Goal: Book appointment/travel/reservation

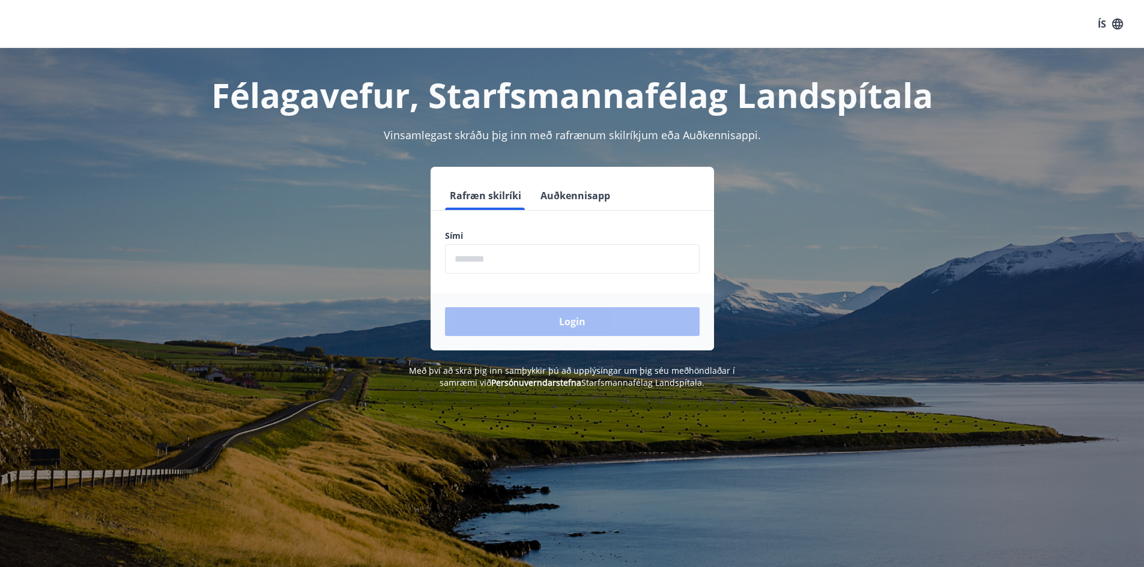
click at [552, 274] on form "Rafræn skilríki Auðkennisapp Sími ​ Login" at bounding box center [572, 265] width 283 height 169
click at [551, 265] on input "phone" at bounding box center [572, 258] width 255 height 29
type input "********"
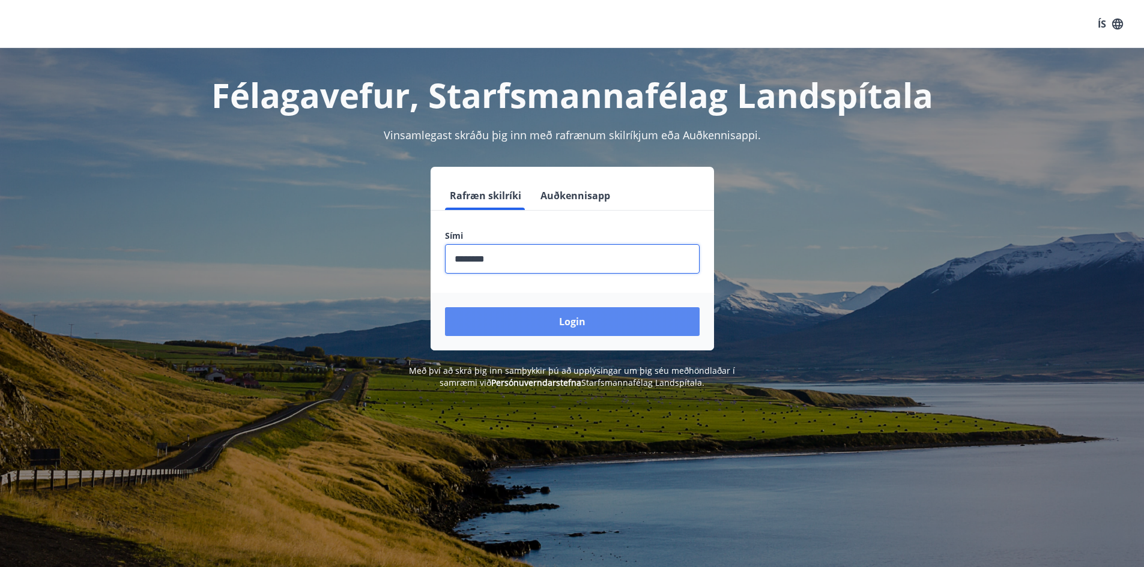
click at [533, 320] on button "Login" at bounding box center [572, 321] width 255 height 29
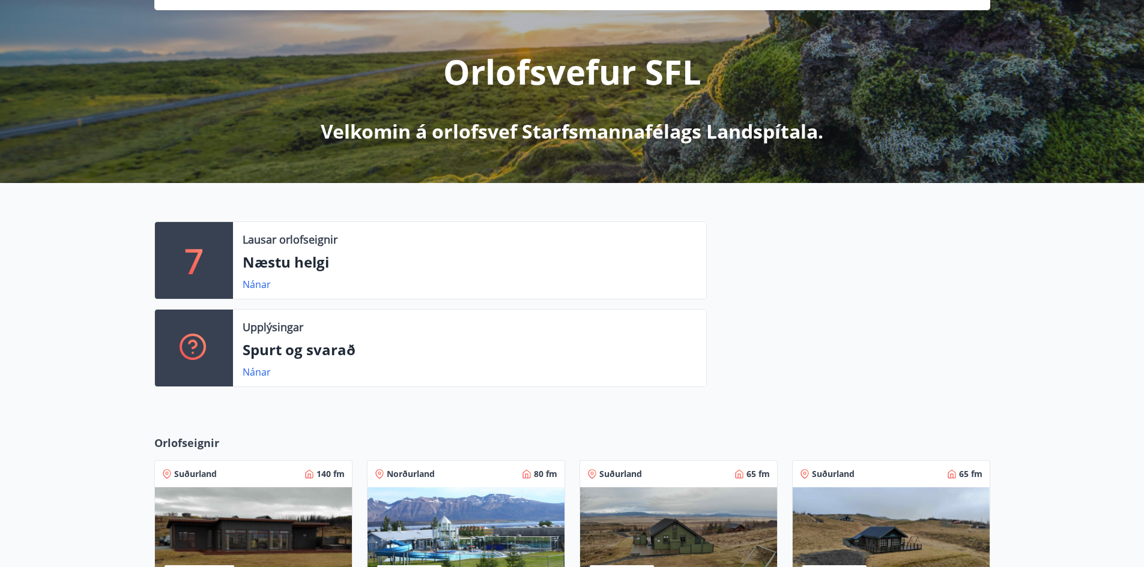
scroll to position [18, 0]
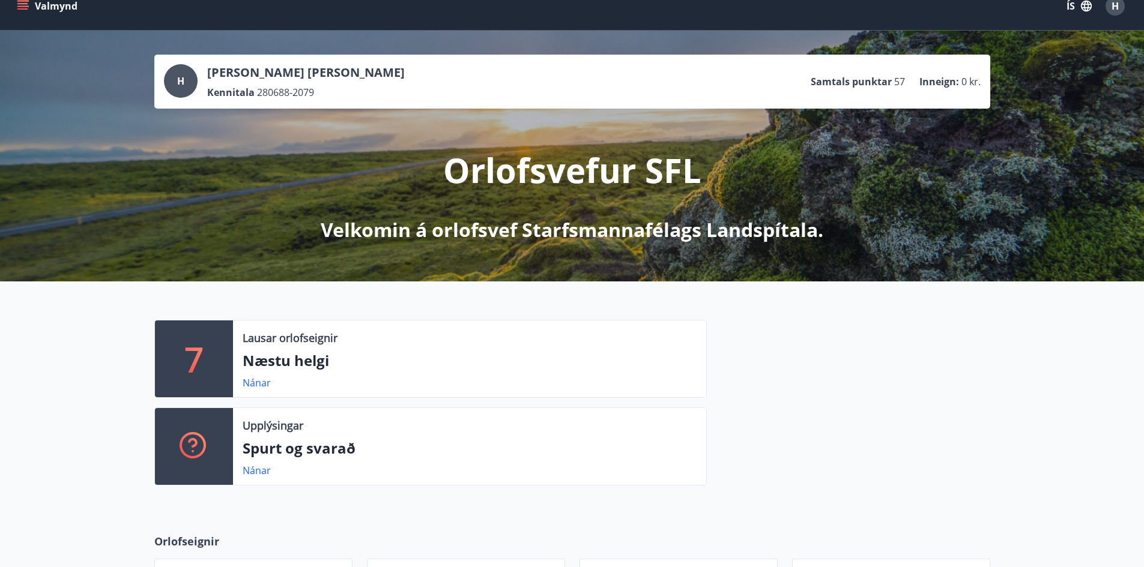
click at [29, 11] on button "Valmynd" at bounding box center [48, 6] width 68 height 22
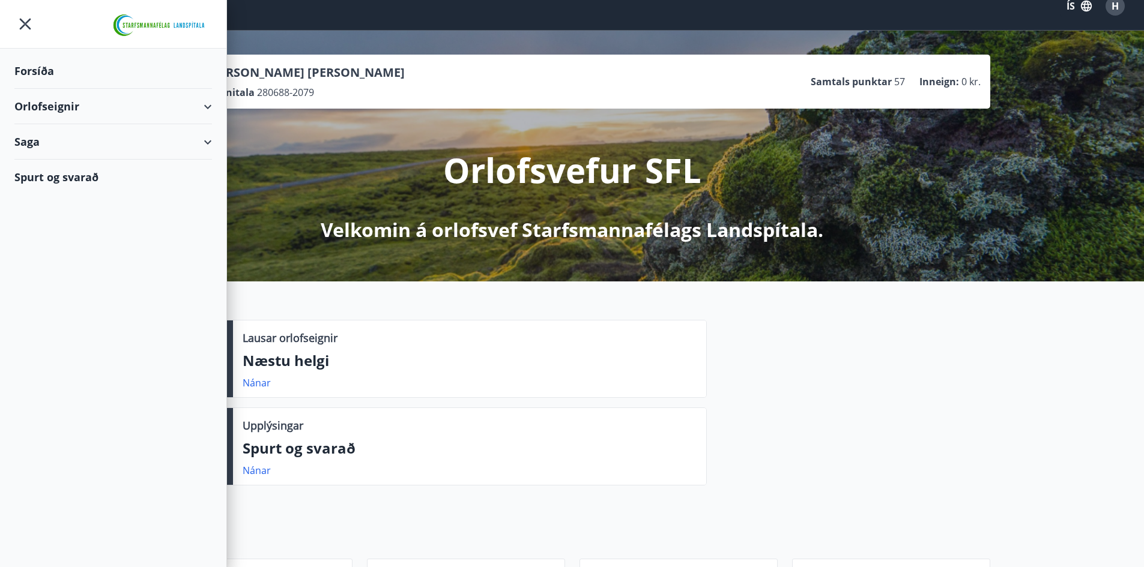
click at [522, 307] on div "7 Lausar orlofseignir Næstu helgi Nánar Upplýsingar Spurt og svarað Nánar" at bounding box center [572, 398] width 1144 height 233
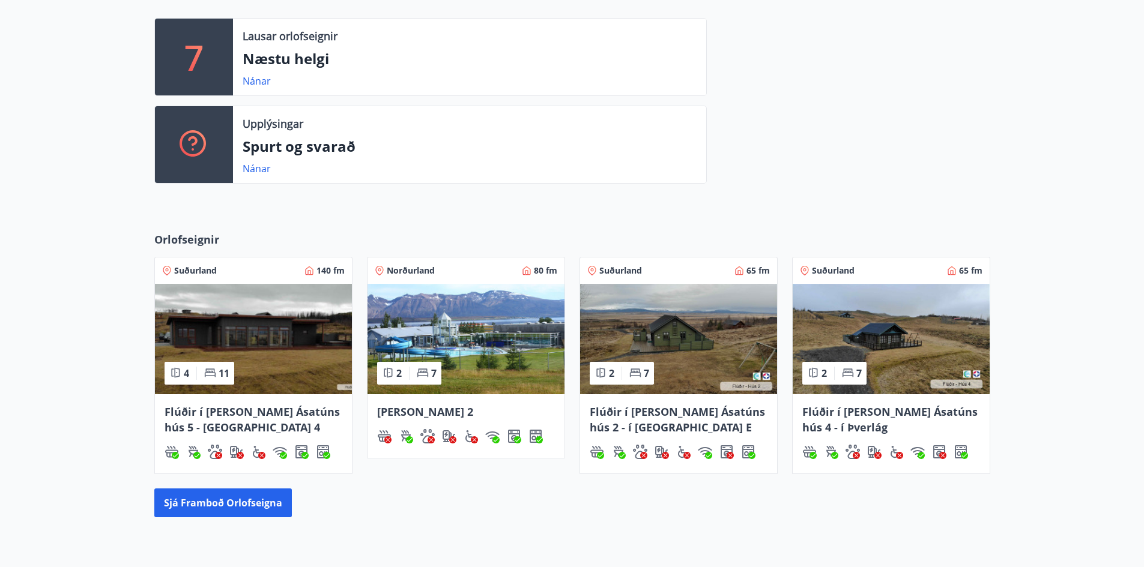
scroll to position [378, 0]
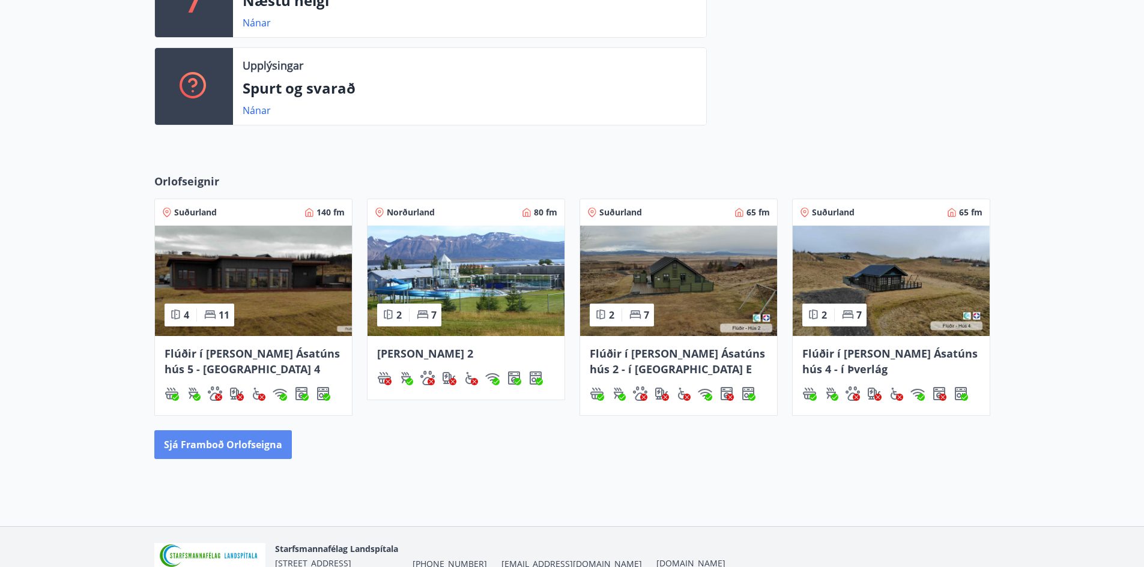
click at [274, 449] on button "Sjá framboð orlofseigna" at bounding box center [223, 445] width 138 height 29
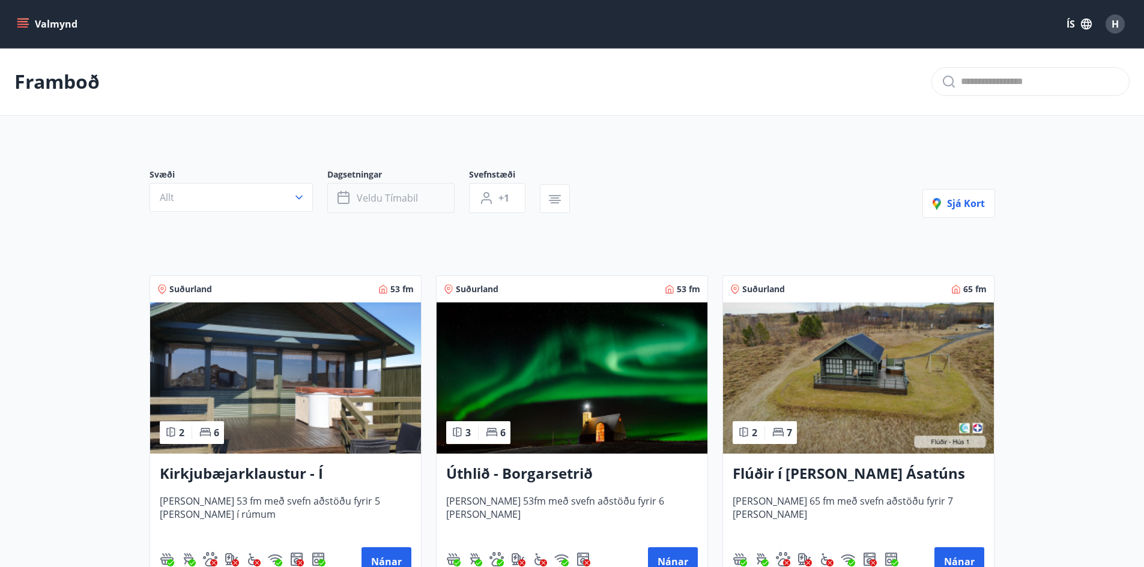
click at [367, 198] on span "Veldu tímabil" at bounding box center [387, 198] width 61 height 13
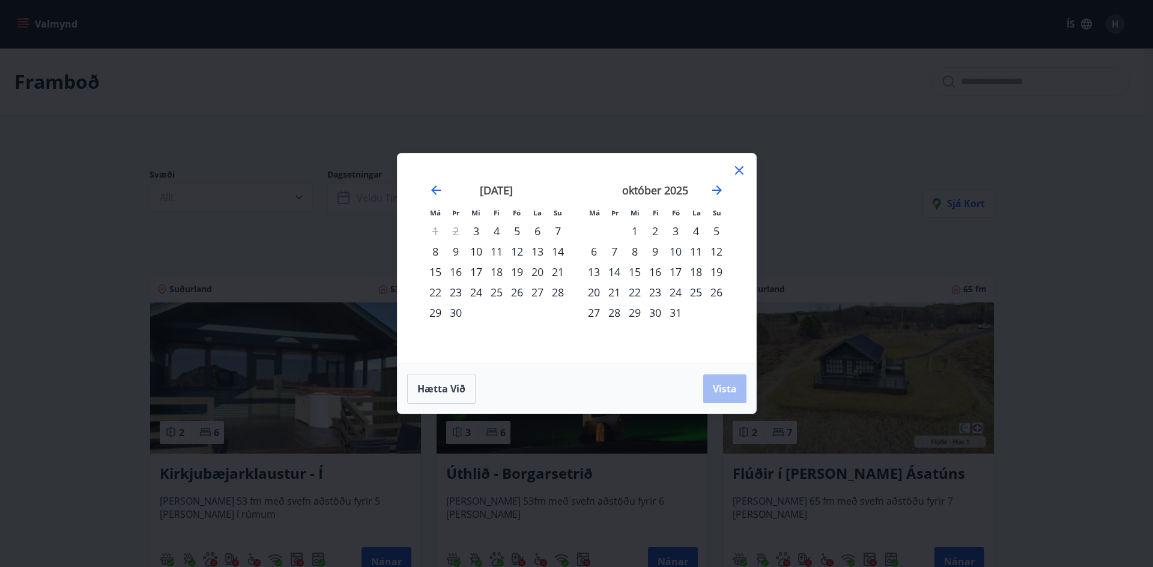
click at [676, 292] on div "24" at bounding box center [675, 292] width 20 height 20
click at [676, 312] on div "31" at bounding box center [675, 313] width 20 height 20
click at [728, 394] on span "Vista" at bounding box center [725, 389] width 24 height 13
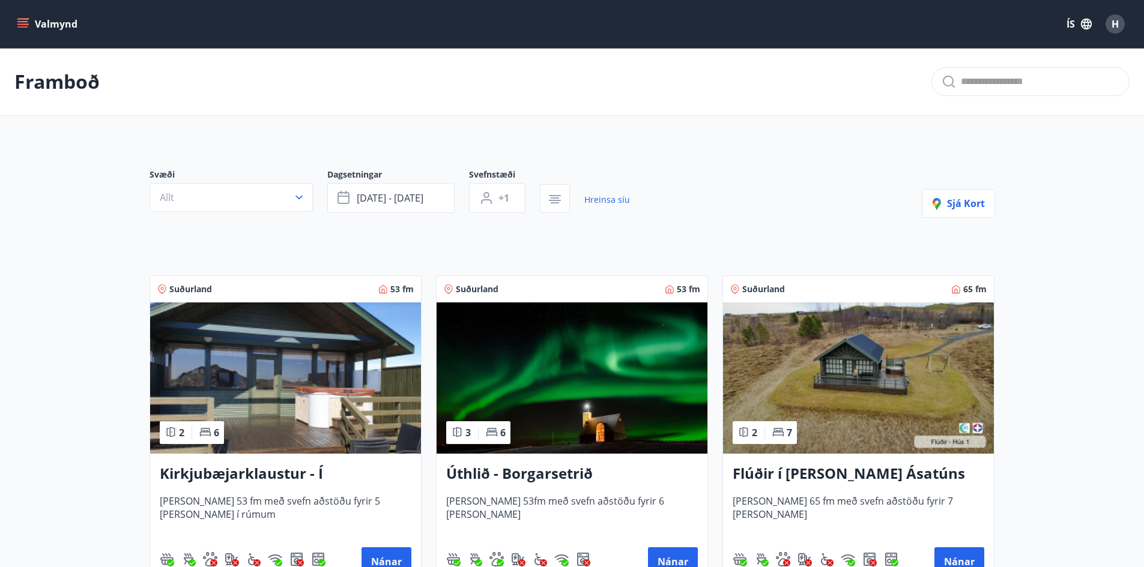
click at [13, 24] on div "Valmynd ÍS H" at bounding box center [572, 24] width 1144 height 48
click at [19, 23] on icon "menu" at bounding box center [23, 24] width 12 height 12
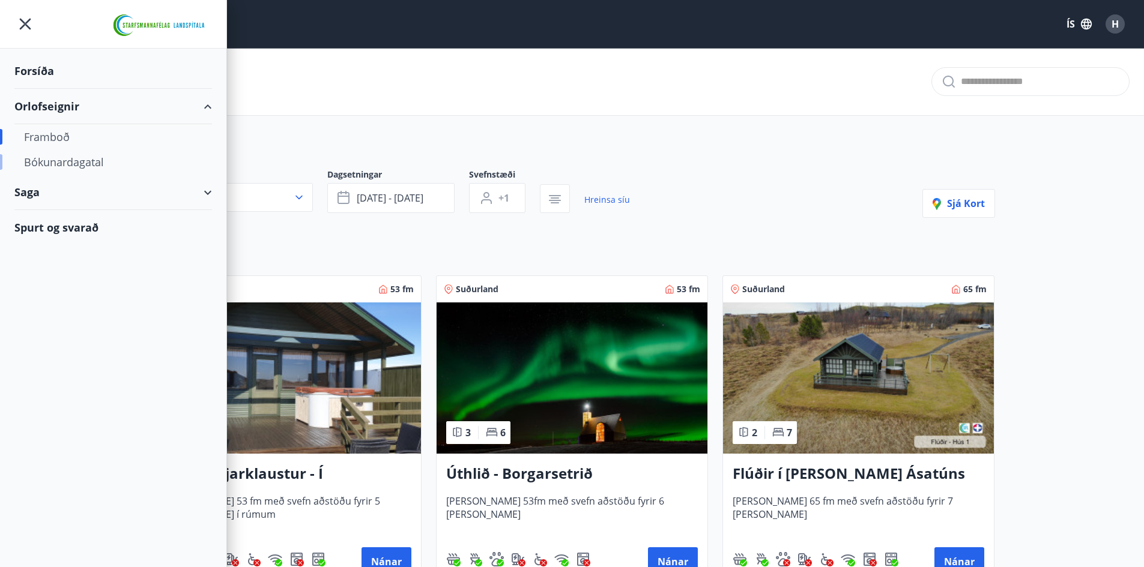
click at [63, 160] on div "Bókunardagatal" at bounding box center [113, 162] width 178 height 25
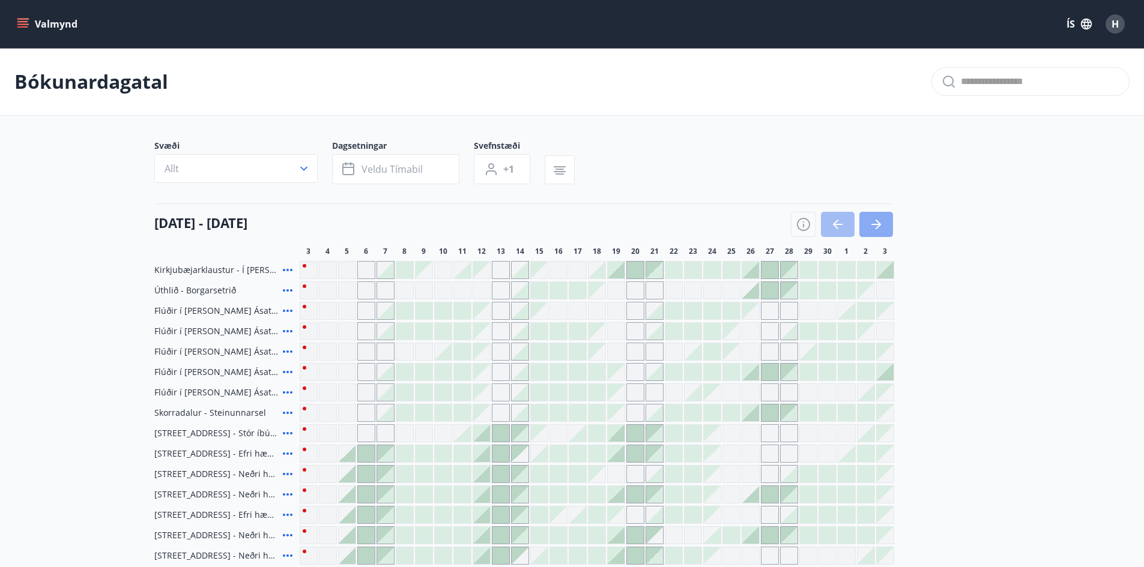
click at [881, 220] on icon "button" at bounding box center [876, 224] width 14 height 14
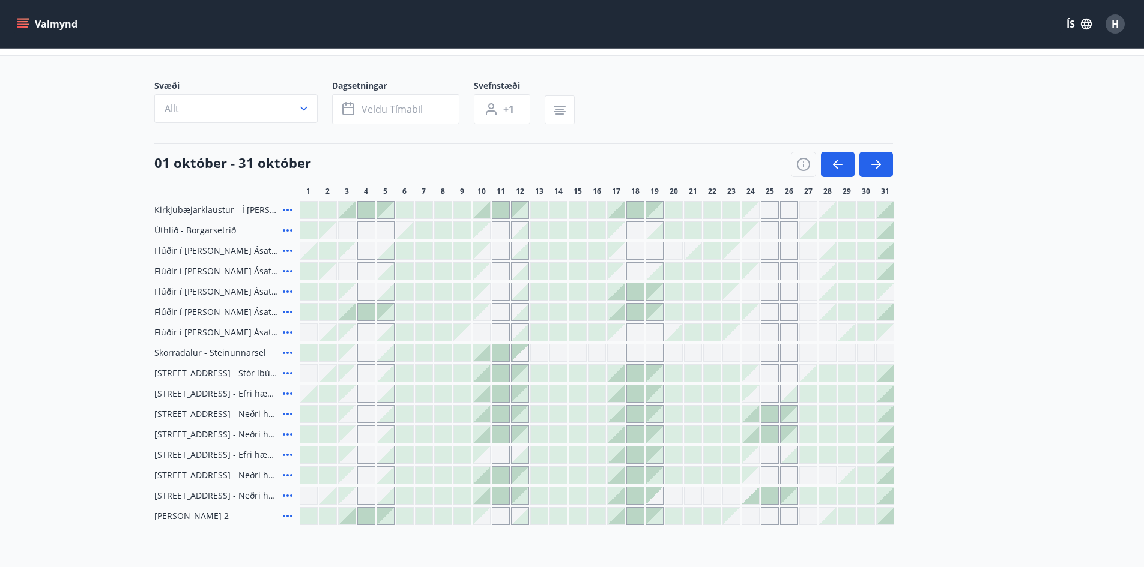
scroll to position [120, 0]
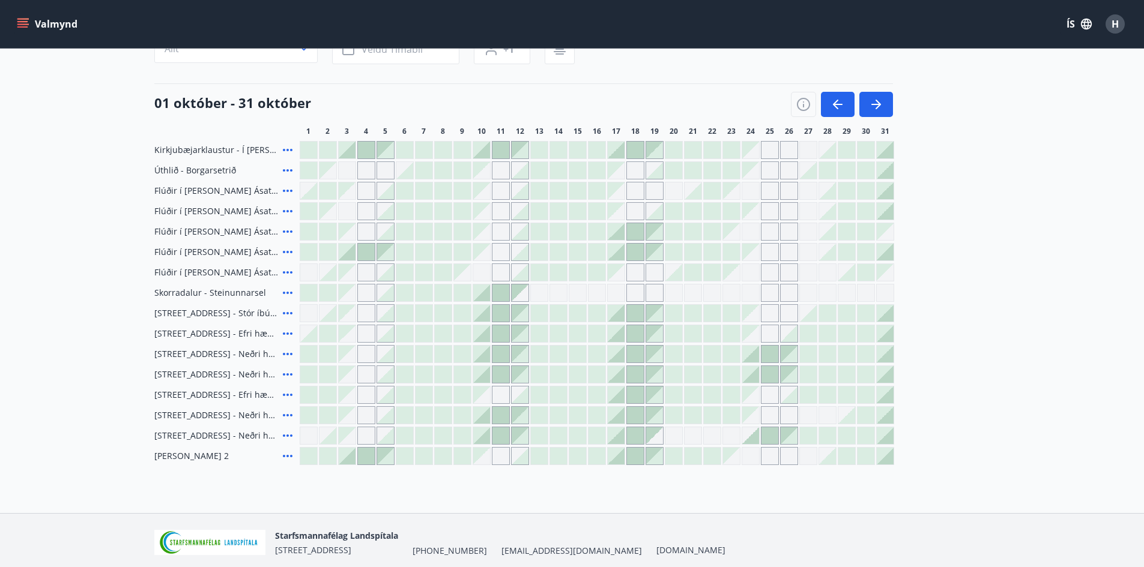
click at [736, 197] on div "Gráir dagar eru ekki bókanlegir" at bounding box center [731, 191] width 17 height 17
click at [779, 190] on div "[PERSON_NAME] eru ekki [DEMOGRAPHIC_DATA]" at bounding box center [597, 191] width 594 height 18
click at [776, 413] on div "Gráir dagar eru ekki bókanlegir" at bounding box center [770, 416] width 18 height 18
click at [753, 358] on div at bounding box center [750, 354] width 17 height 17
click at [745, 348] on div at bounding box center [750, 354] width 17 height 17
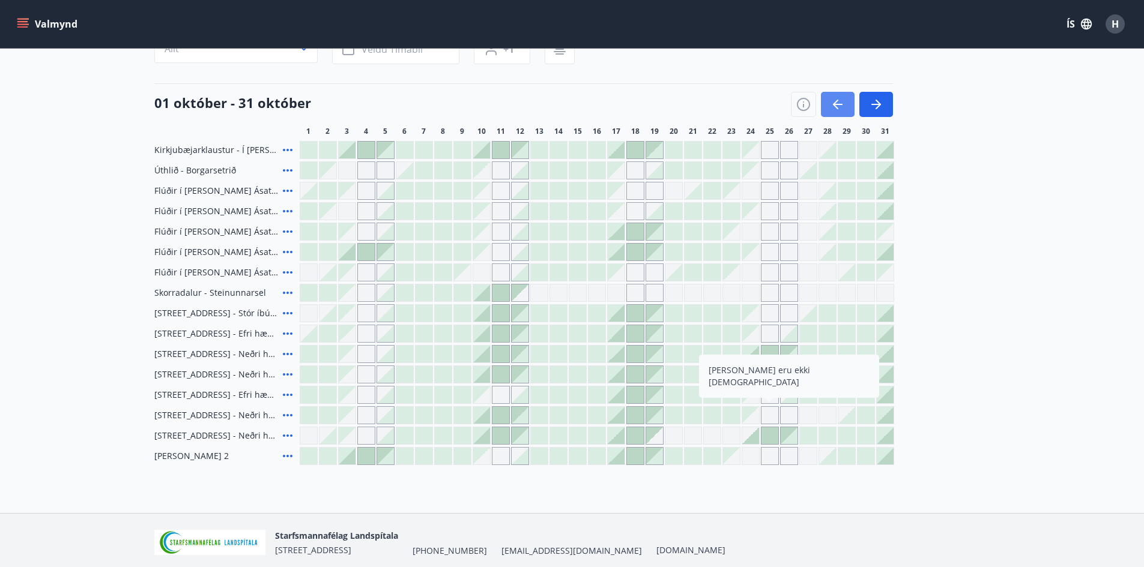
click at [763, 354] on div at bounding box center [769, 354] width 17 height 17
click at [839, 106] on icon "button" at bounding box center [837, 104] width 14 height 14
click at [839, 106] on div at bounding box center [842, 104] width 102 height 25
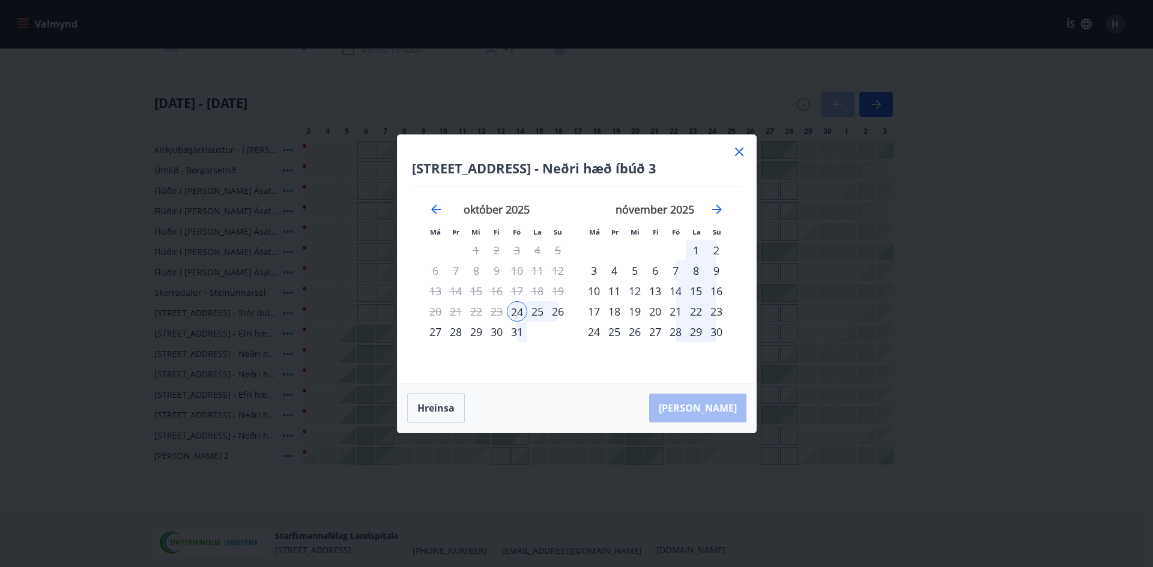
click at [736, 153] on icon at bounding box center [739, 152] width 14 height 14
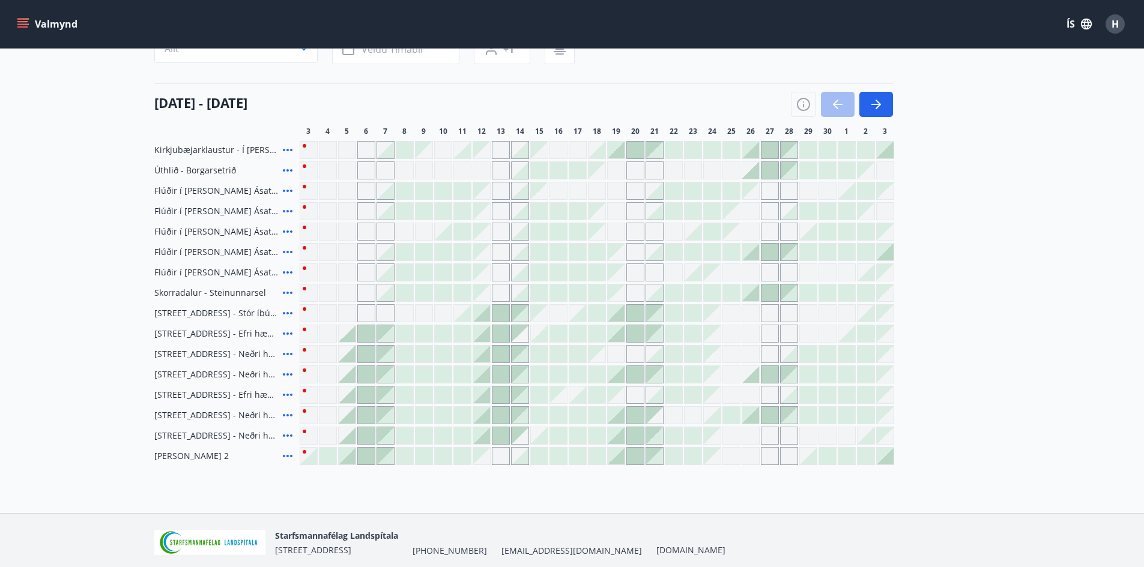
click at [841, 108] on div at bounding box center [842, 104] width 102 height 25
click at [879, 107] on icon "button" at bounding box center [876, 104] width 14 height 14
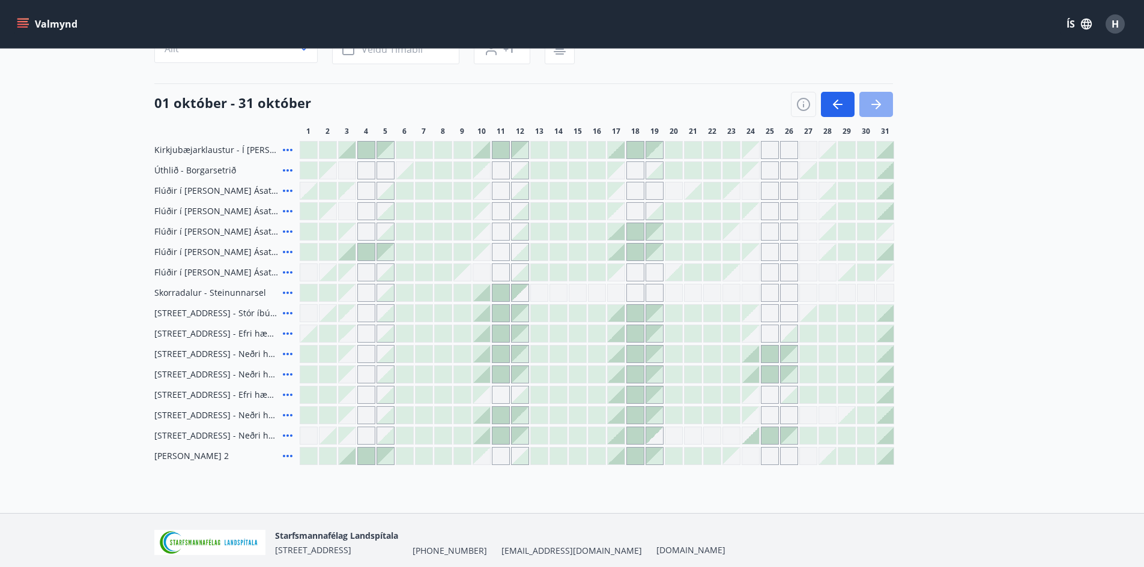
click at [880, 107] on icon "button" at bounding box center [876, 104] width 14 height 14
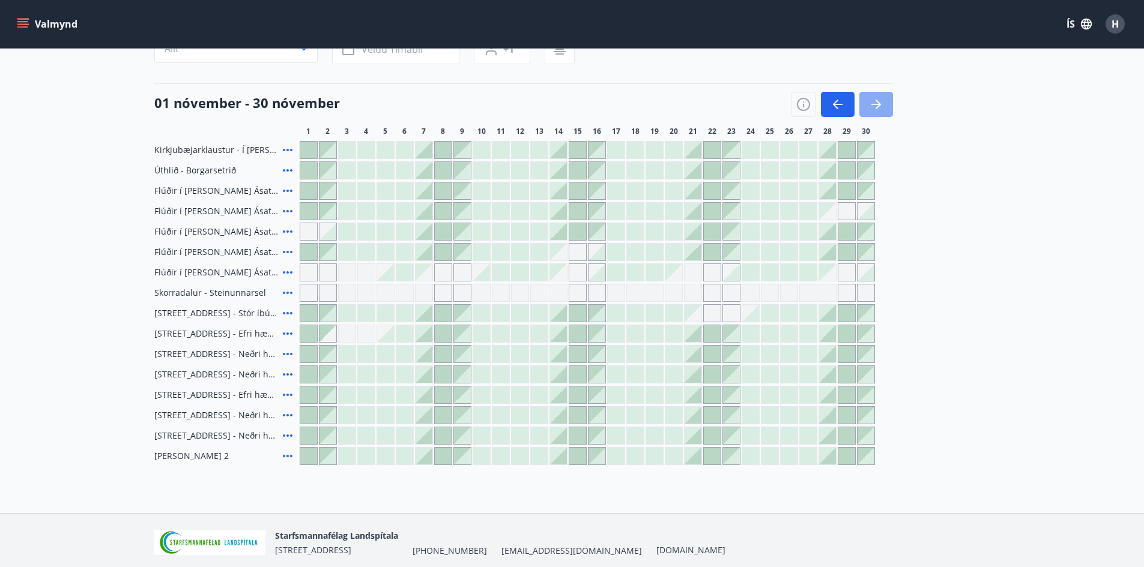
click at [880, 107] on icon "button" at bounding box center [876, 104] width 14 height 14
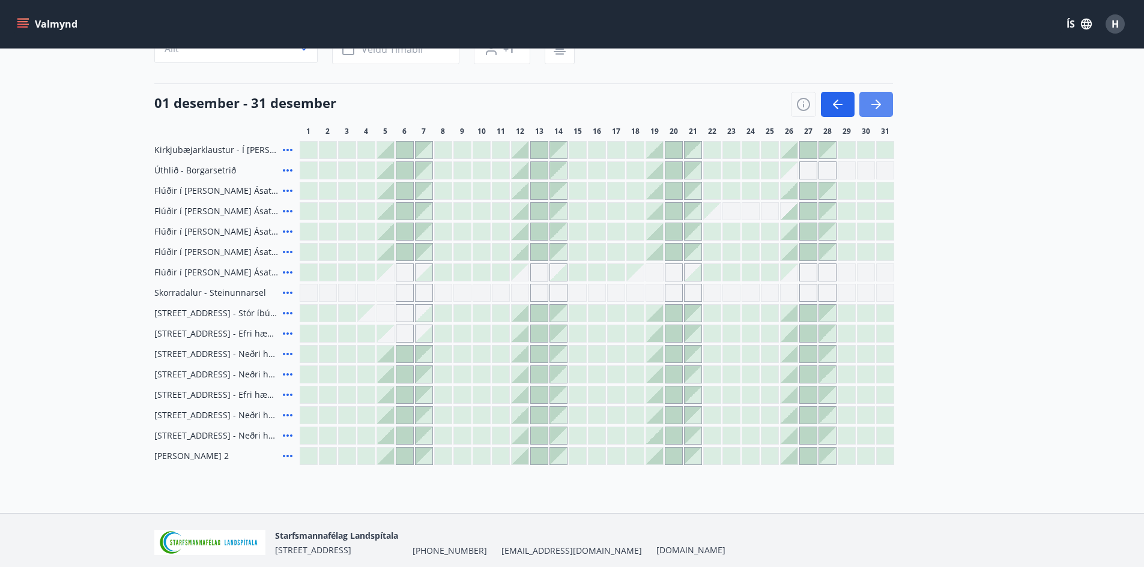
click at [880, 107] on icon "button" at bounding box center [876, 104] width 14 height 14
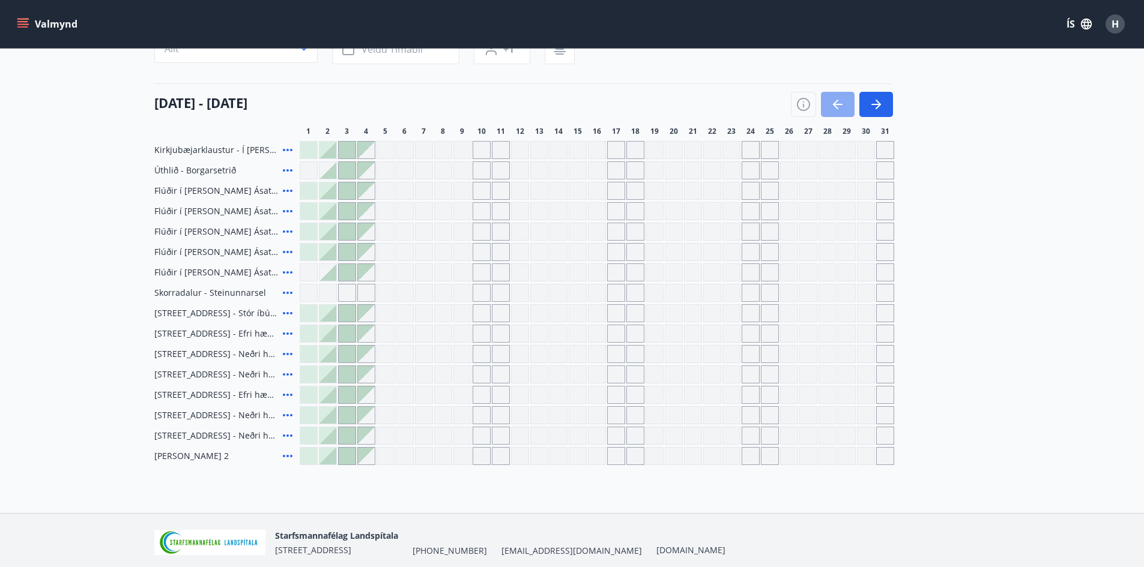
click at [831, 108] on icon "button" at bounding box center [837, 104] width 14 height 14
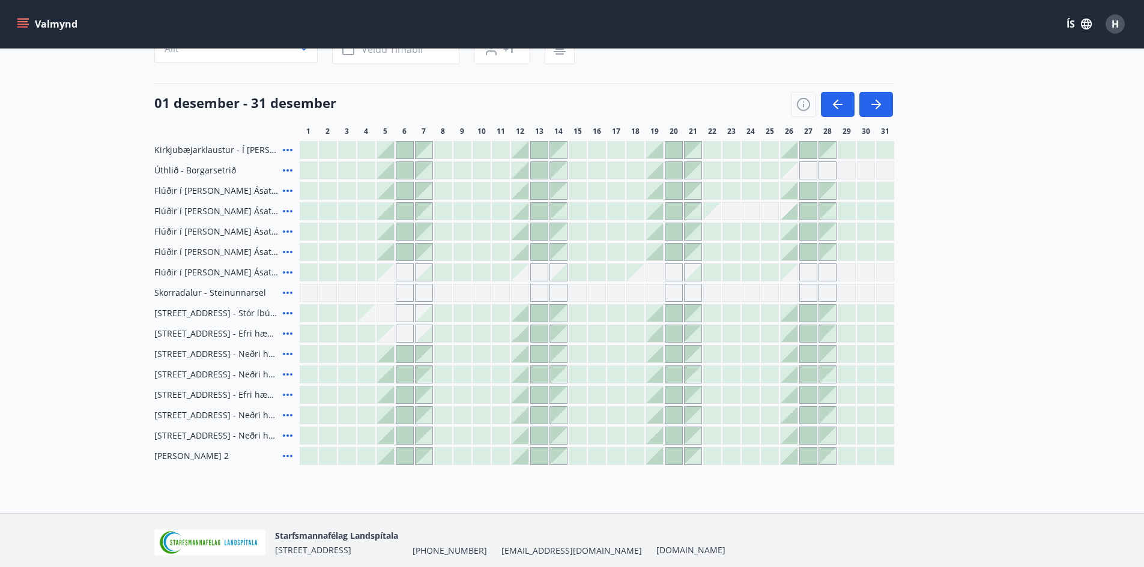
click at [515, 152] on div at bounding box center [520, 150] width 17 height 17
click at [521, 156] on div at bounding box center [520, 150] width 17 height 17
click at [554, 150] on div at bounding box center [558, 150] width 17 height 17
click at [835, 99] on icon "button" at bounding box center [837, 104] width 14 height 14
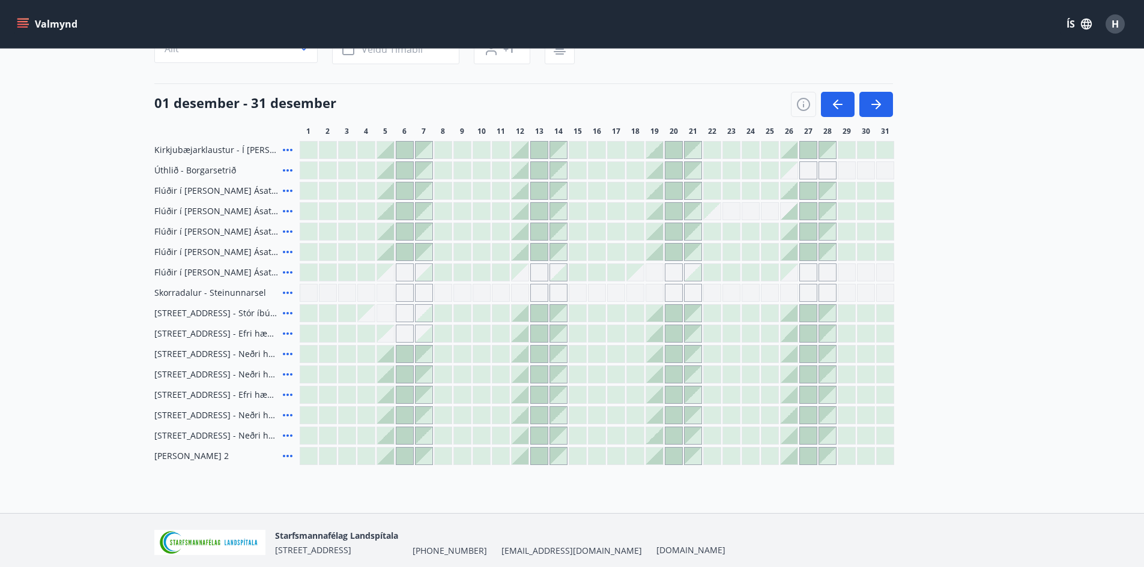
click at [835, 100] on icon "button" at bounding box center [837, 104] width 14 height 14
click at [835, 100] on div at bounding box center [842, 104] width 102 height 25
click at [834, 101] on div at bounding box center [842, 104] width 102 height 25
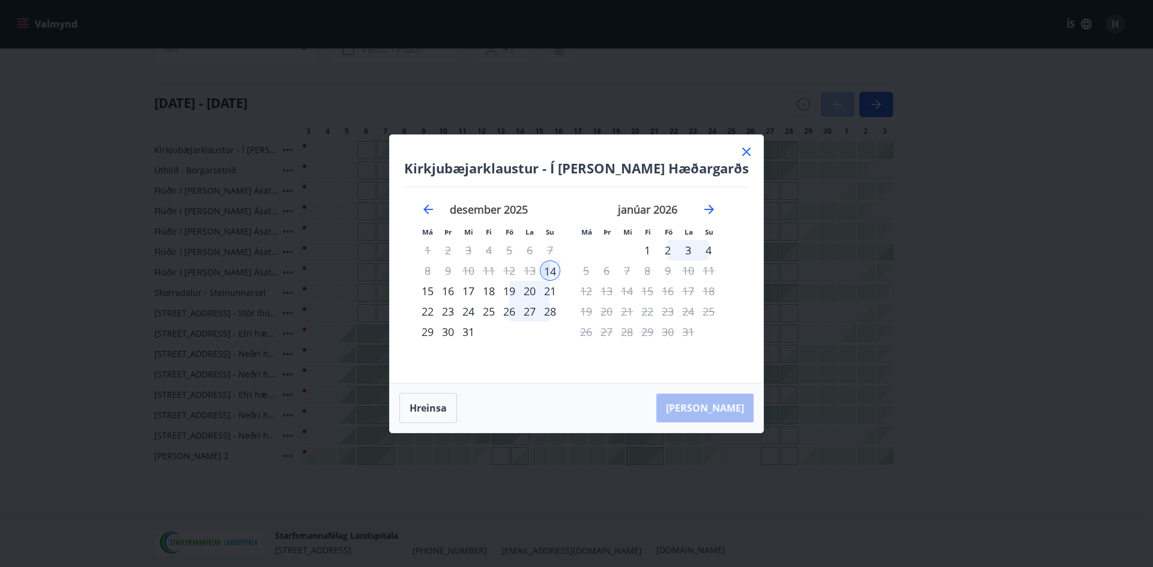
click at [743, 156] on icon at bounding box center [746, 152] width 14 height 14
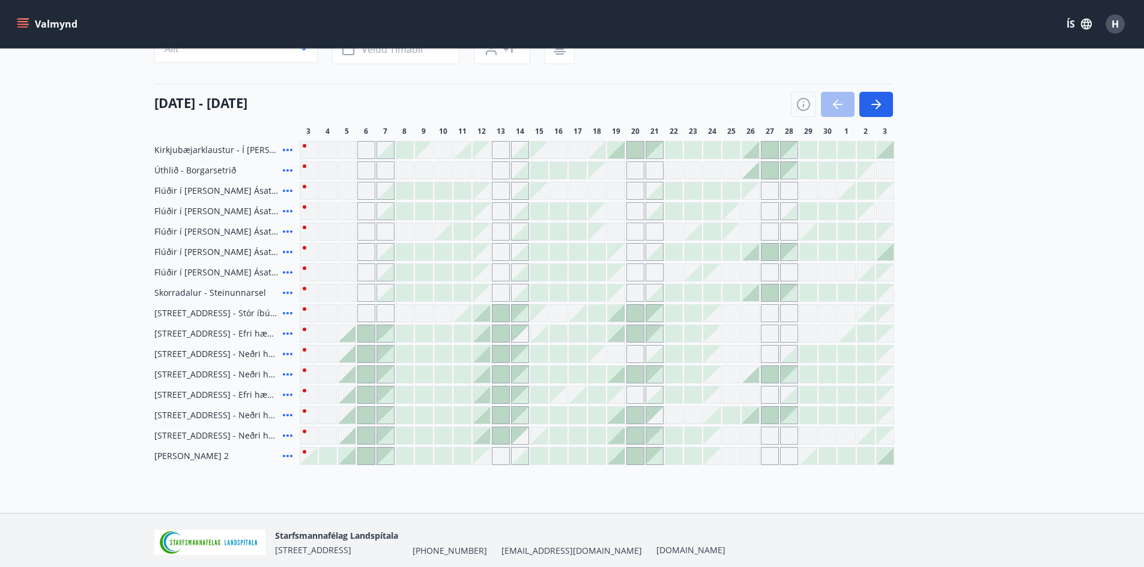
click at [371, 270] on div "Gráir dagar eru ekki bókanlegir" at bounding box center [366, 273] width 18 height 18
click at [353, 338] on div at bounding box center [347, 333] width 17 height 17
click at [363, 337] on div at bounding box center [366, 333] width 17 height 17
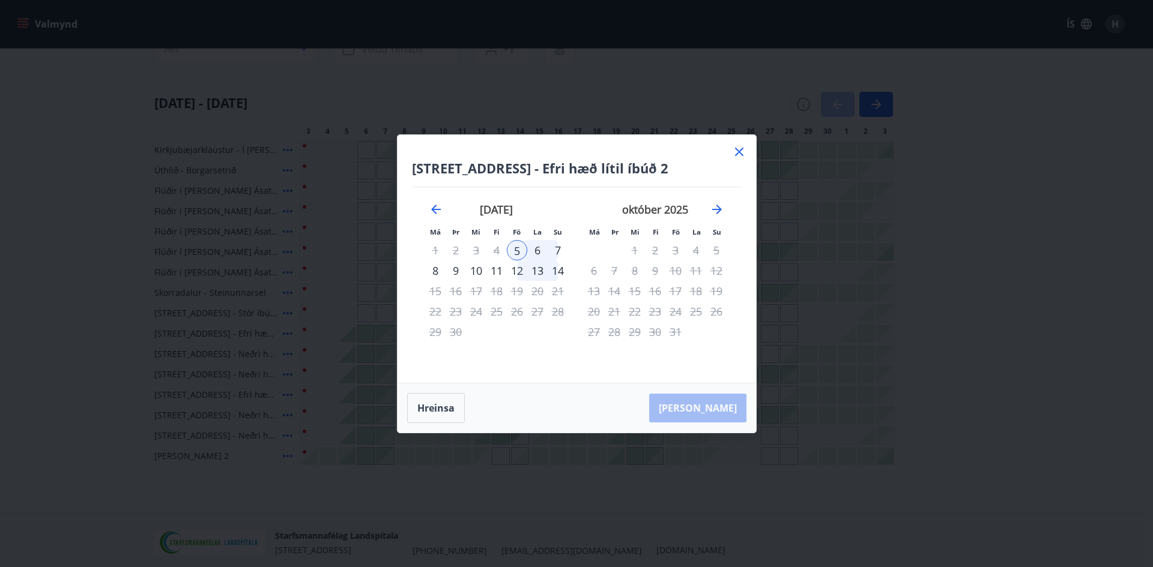
click at [741, 151] on icon at bounding box center [739, 152] width 14 height 14
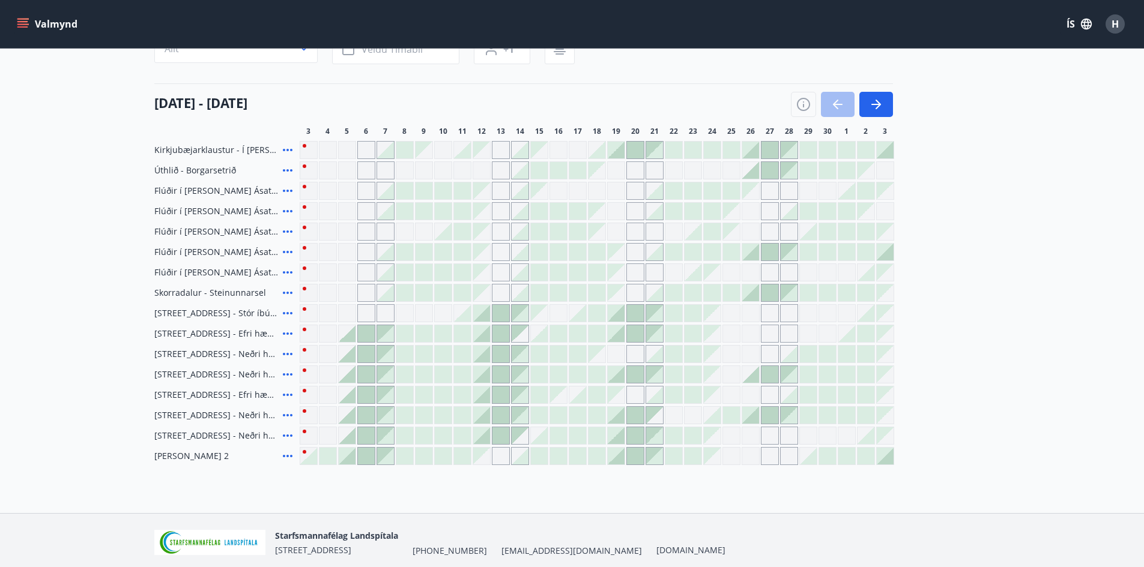
drag, startPoint x: 638, startPoint y: 154, endPoint x: 661, endPoint y: 151, distance: 22.5
click at [639, 154] on div at bounding box center [635, 150] width 17 height 17
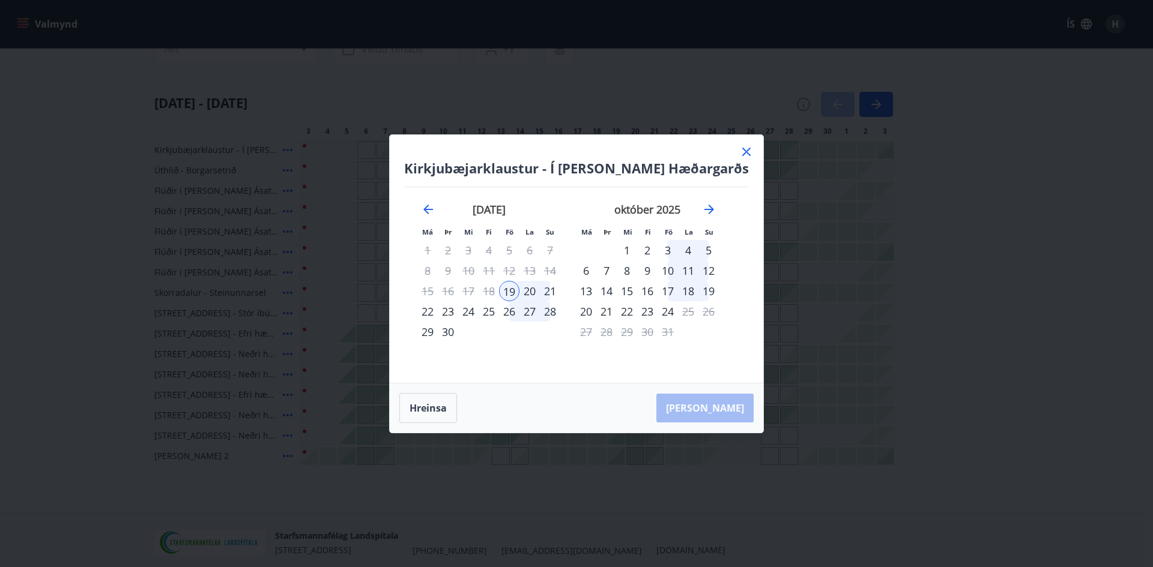
click at [742, 151] on icon at bounding box center [746, 152] width 8 height 8
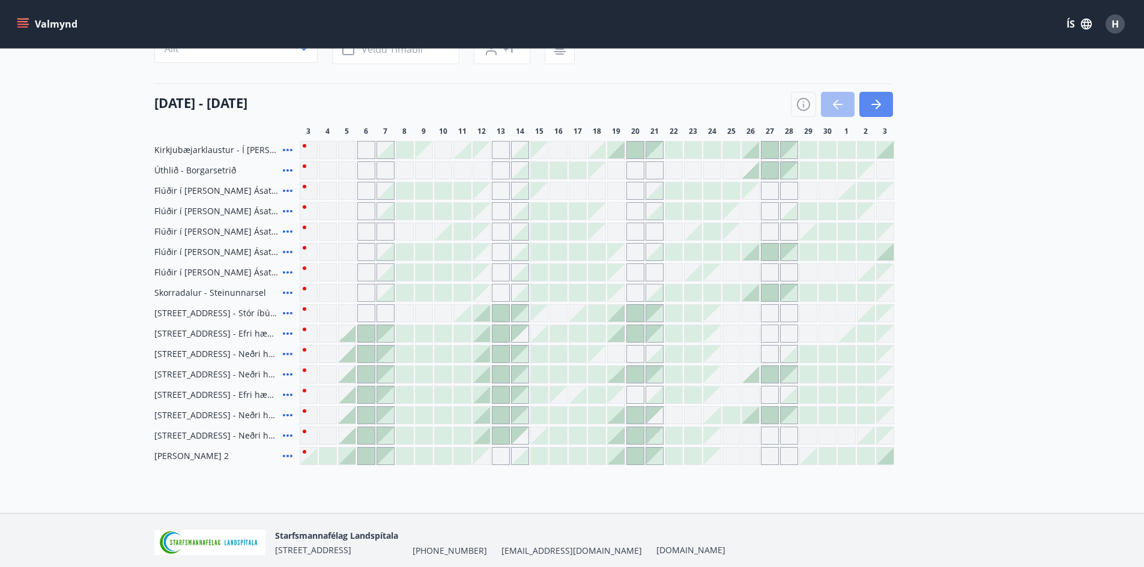
click at [875, 108] on icon "button" at bounding box center [876, 104] width 14 height 14
